Goal: Information Seeking & Learning: Learn about a topic

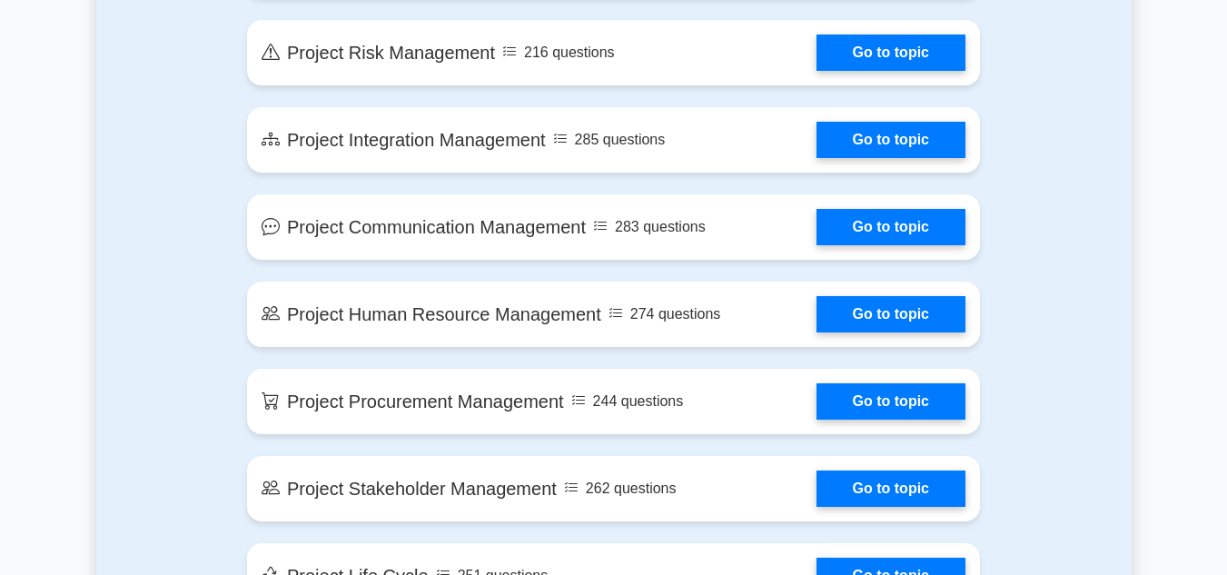
scroll to position [1487, 0]
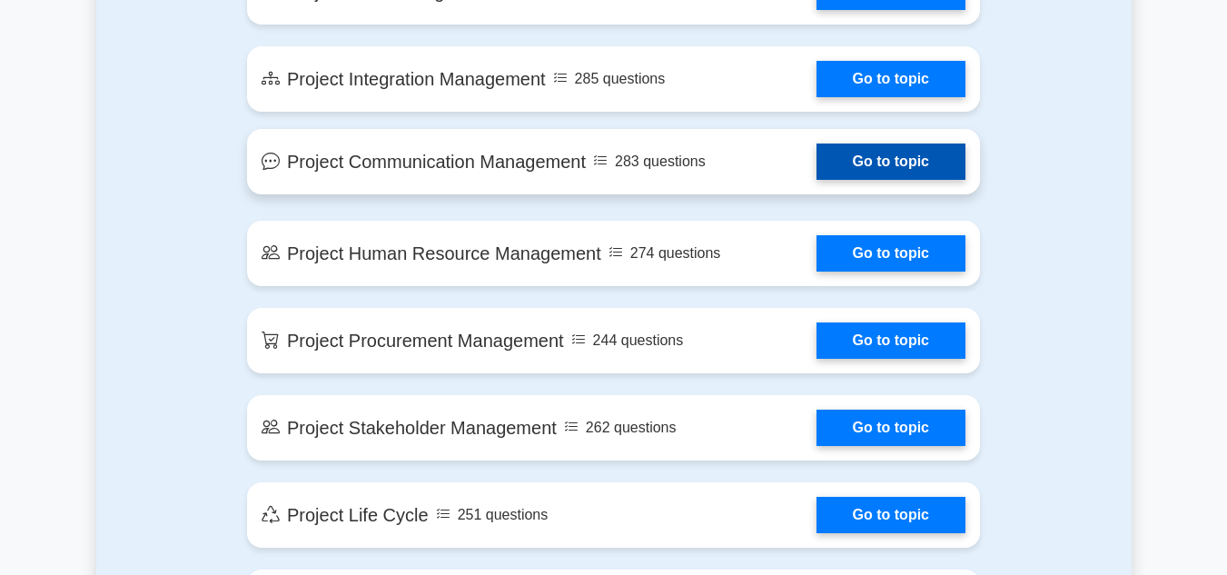
click at [912, 163] on link "Go to topic" at bounding box center [890, 161] width 149 height 36
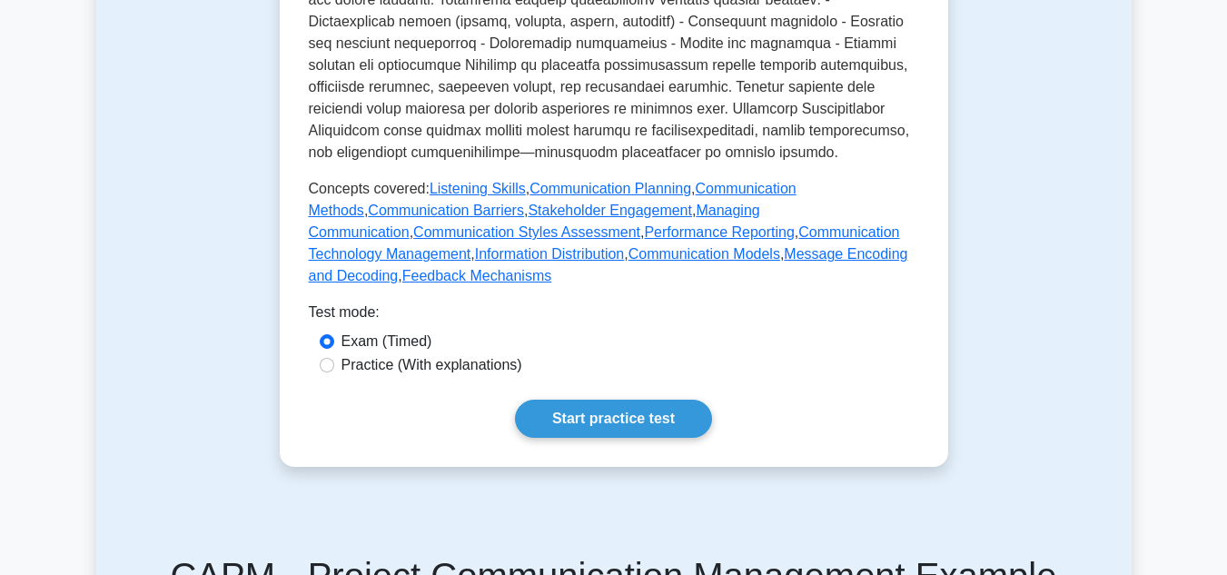
scroll to position [1028, 0]
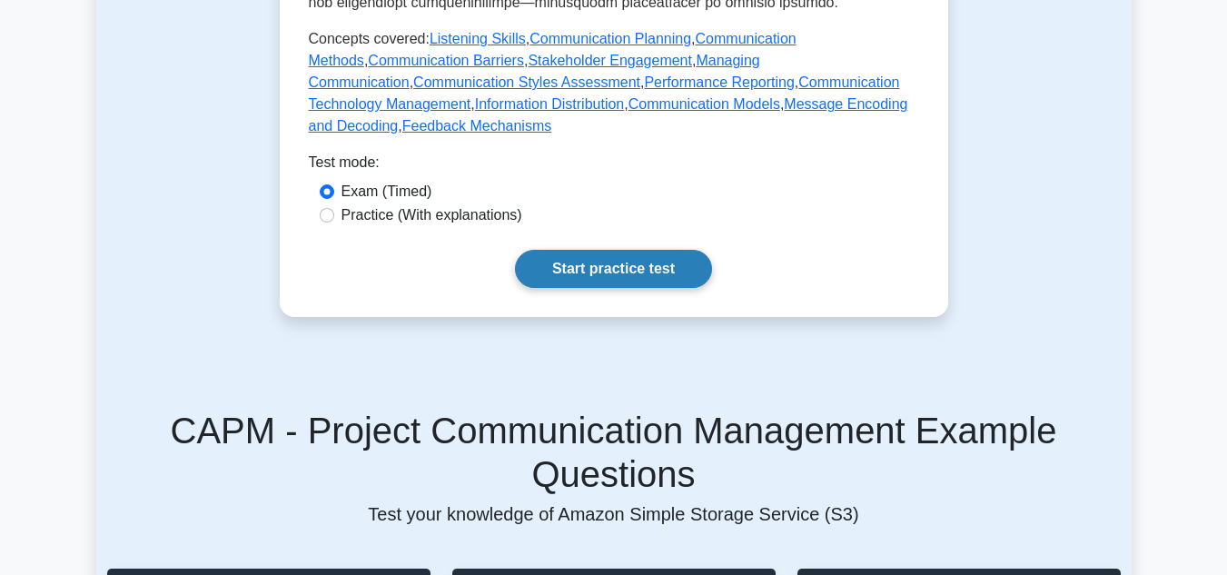
click at [608, 250] on link "Start practice test" at bounding box center [613, 269] width 197 height 38
